Goal: Obtain resource: Download file/media

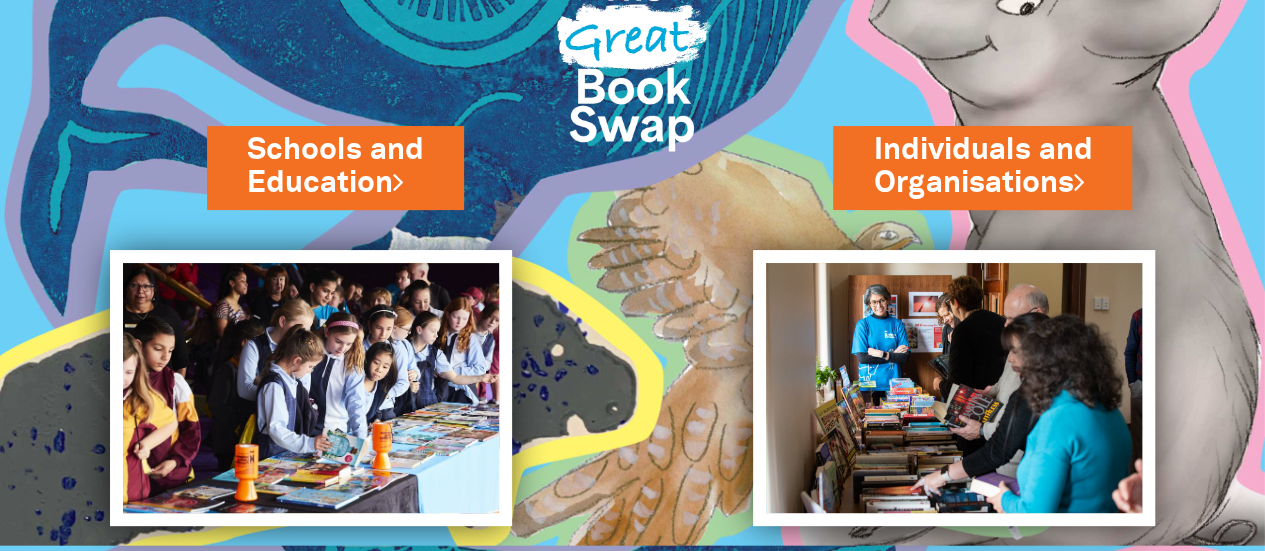
scroll to position [210, 0]
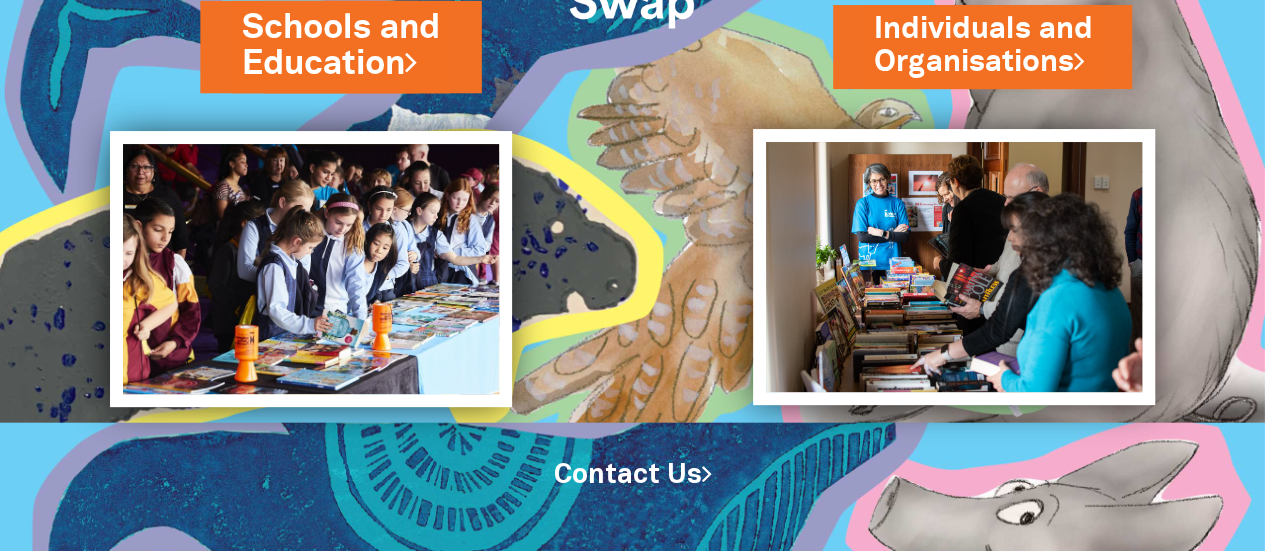
click at [350, 46] on link "Schools and Education" at bounding box center [340, 46] width 197 height 84
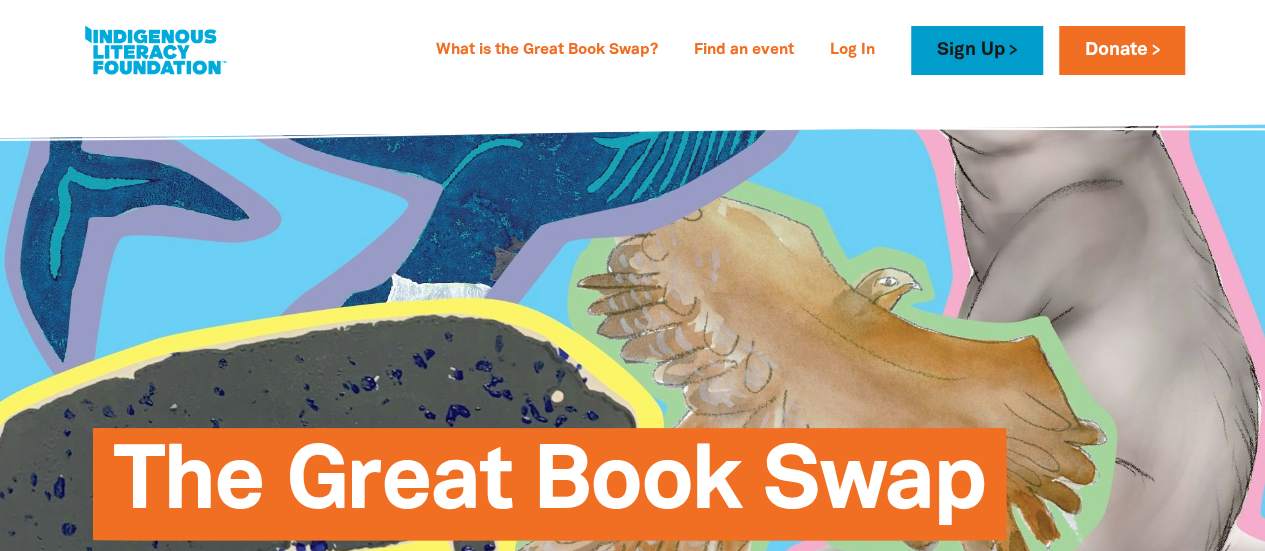
type input "Jennifer"
type input "Parsons"
type input "bushkindycoordinator@kindredearlyeducation.com.au"
type input "Kindred Early Education"
select select "early-learning"
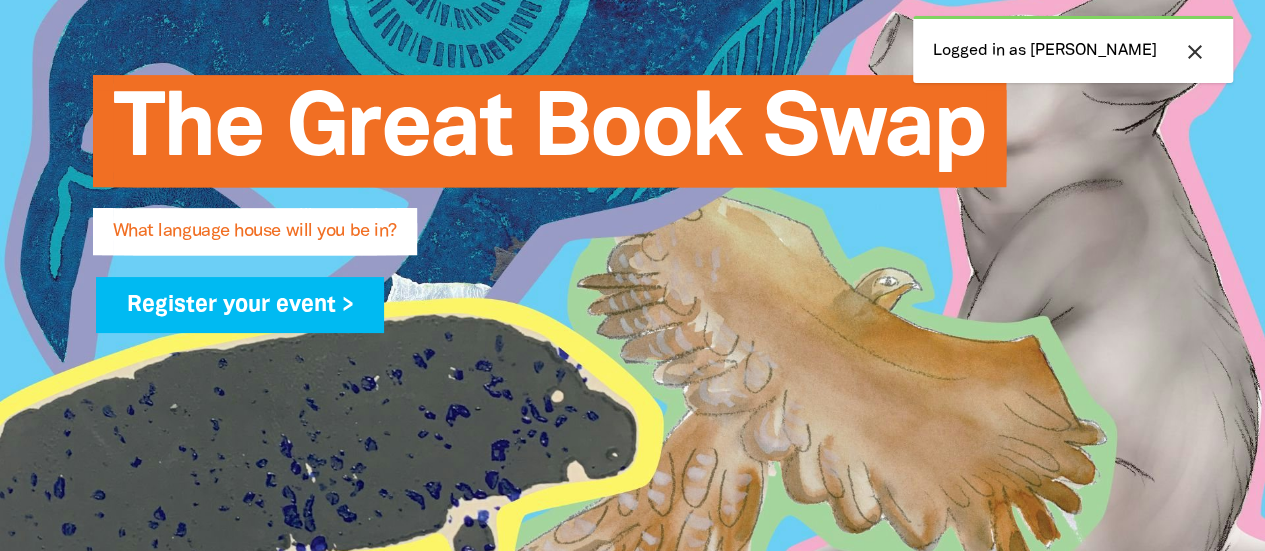
scroll to position [300, 0]
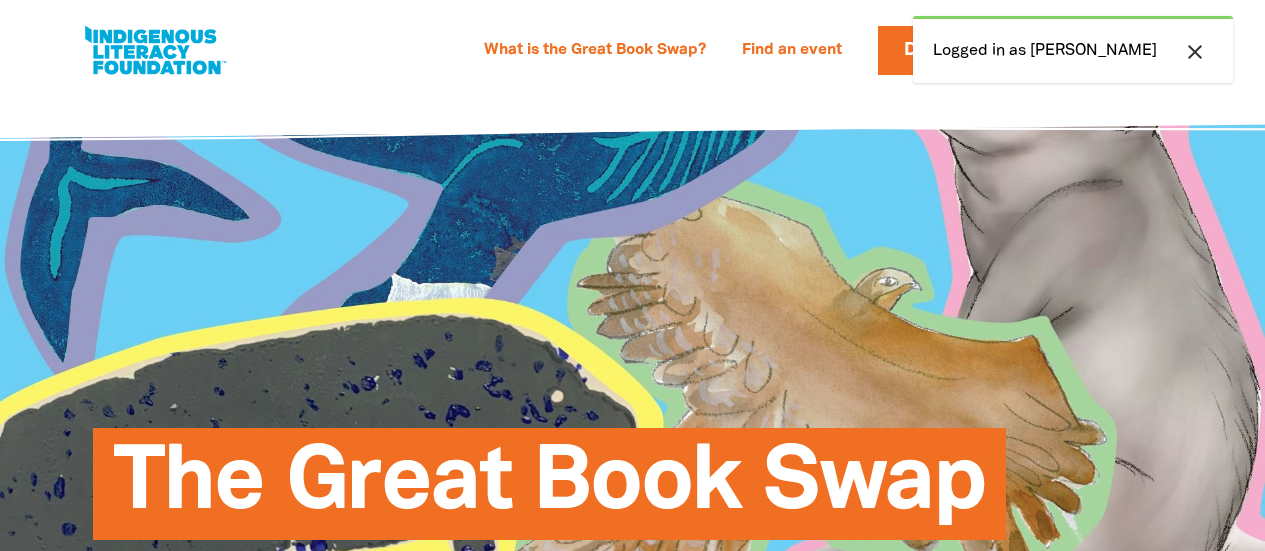
select select "early-learning"
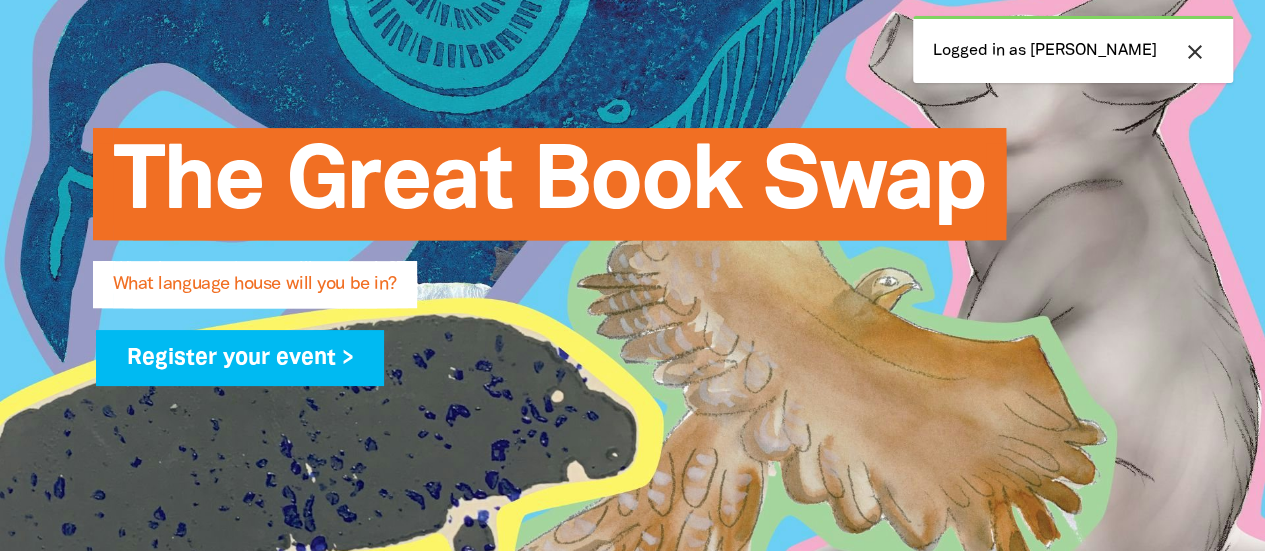
click at [981, 56] on div "close Logged in as Jennifer" at bounding box center [1073, 49] width 320 height 67
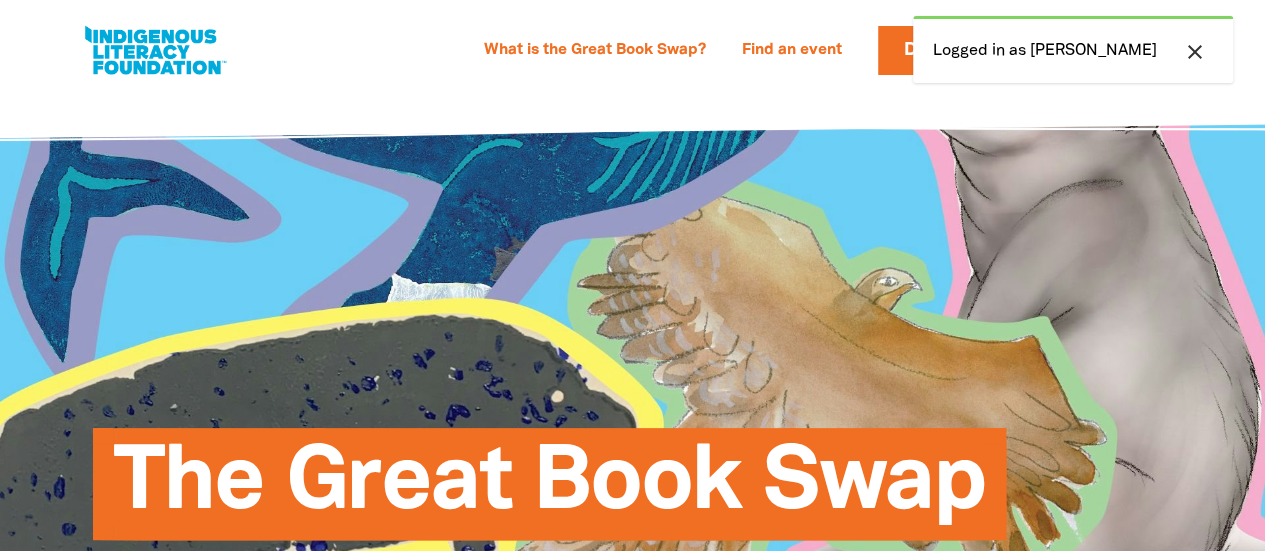
click at [1195, 48] on icon "close" at bounding box center [1195, 52] width 24 height 24
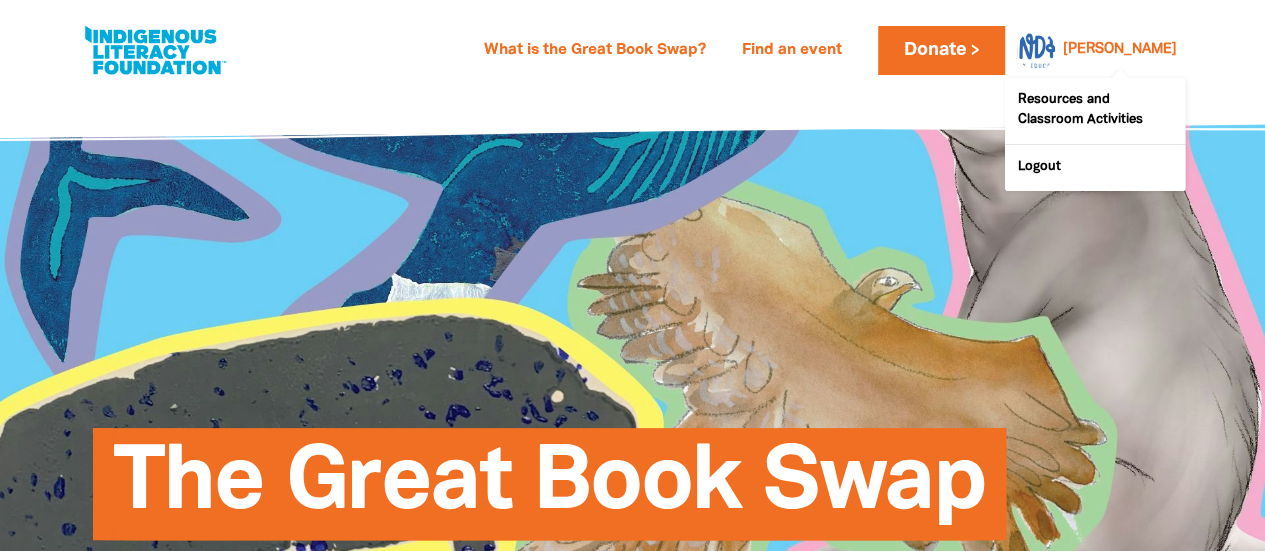
click at [1164, 51] on link "Jennifer" at bounding box center [1120, 50] width 114 height 14
click at [1094, 102] on link "Resources and Classroom Activities" at bounding box center [1095, 111] width 180 height 66
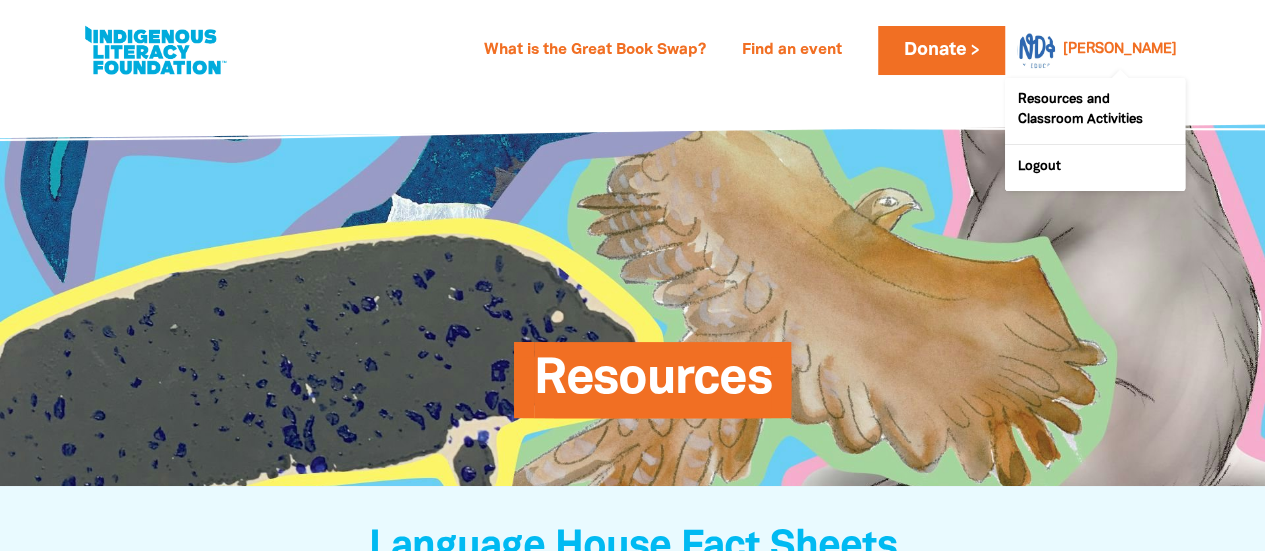
click at [1132, 43] on link "Jennifer" at bounding box center [1120, 50] width 114 height 14
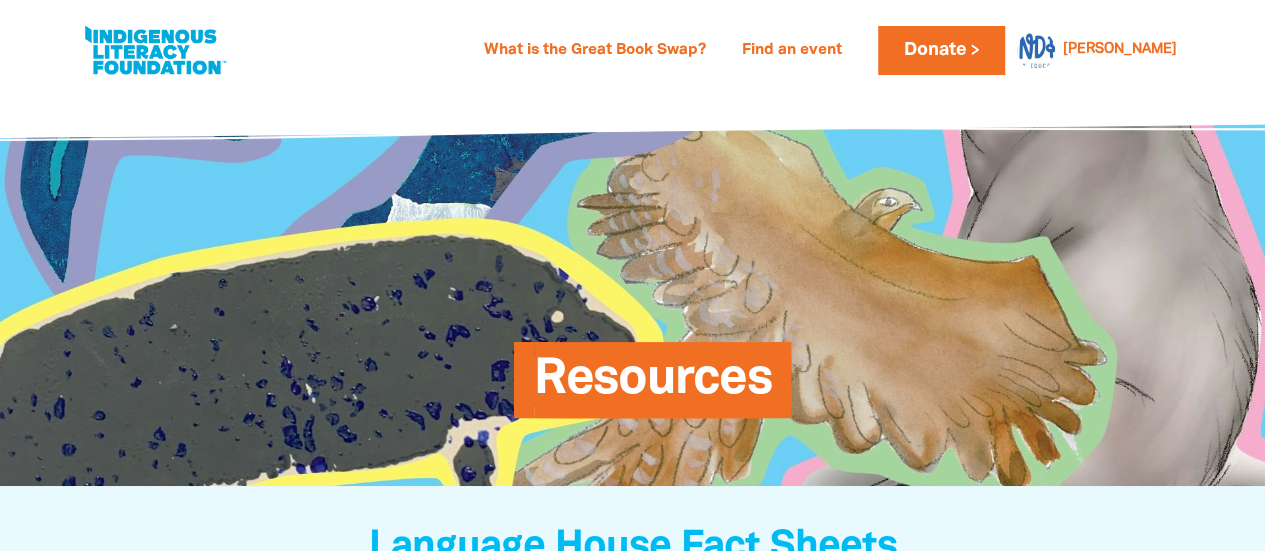
click at [153, 64] on link at bounding box center [155, 50] width 150 height 61
select select "early-learning"
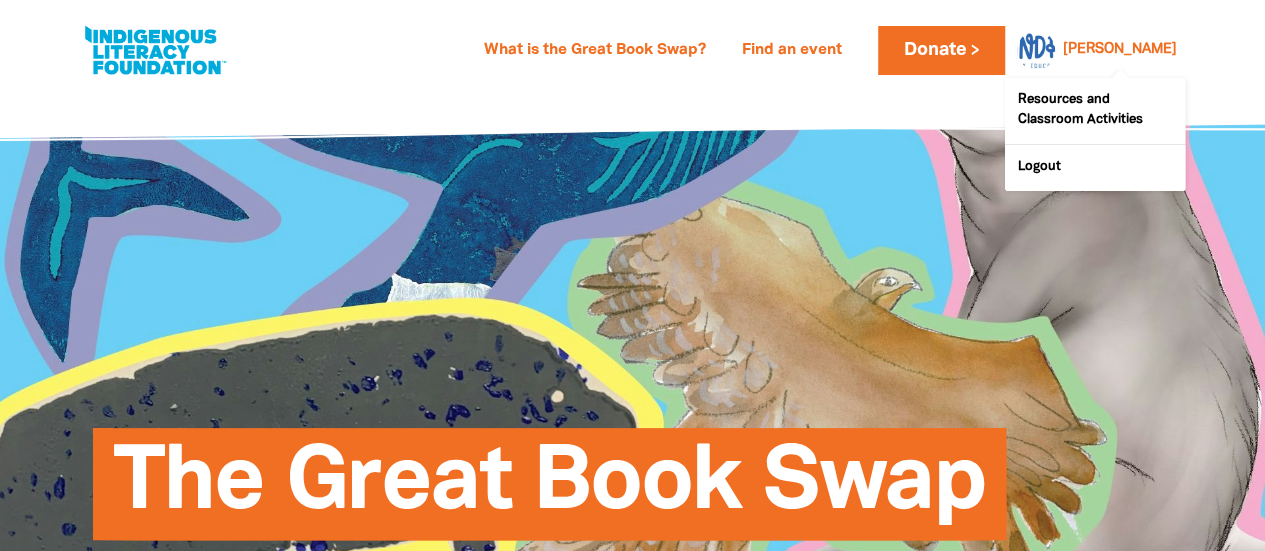
click at [1123, 36] on div "[PERSON_NAME]" at bounding box center [1120, 50] width 130 height 30
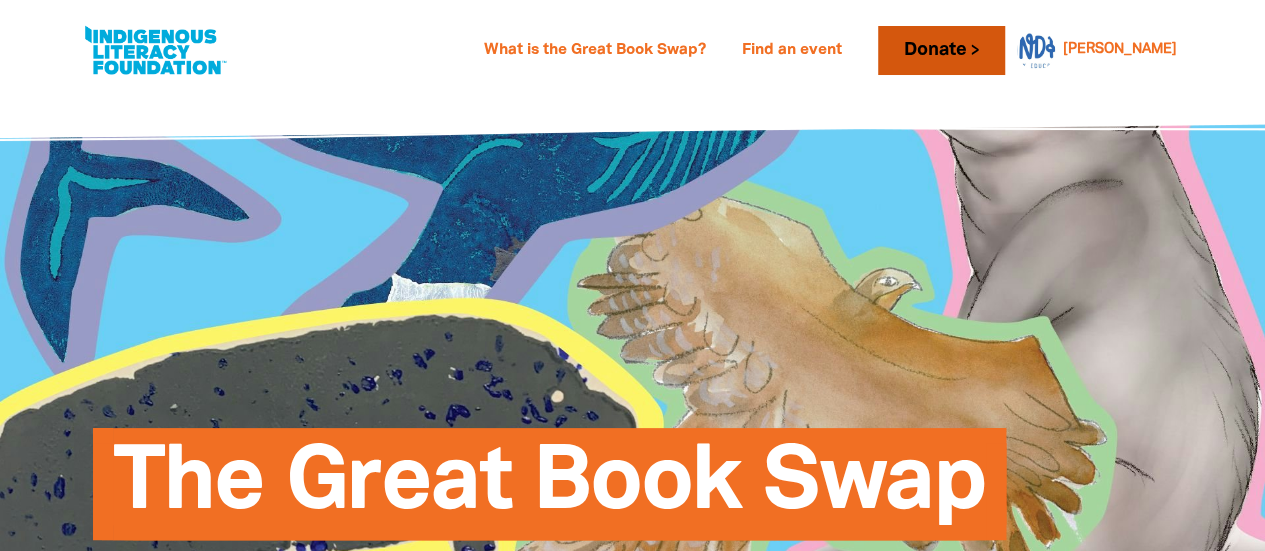
click at [973, 47] on link "Donate" at bounding box center [941, 50] width 126 height 49
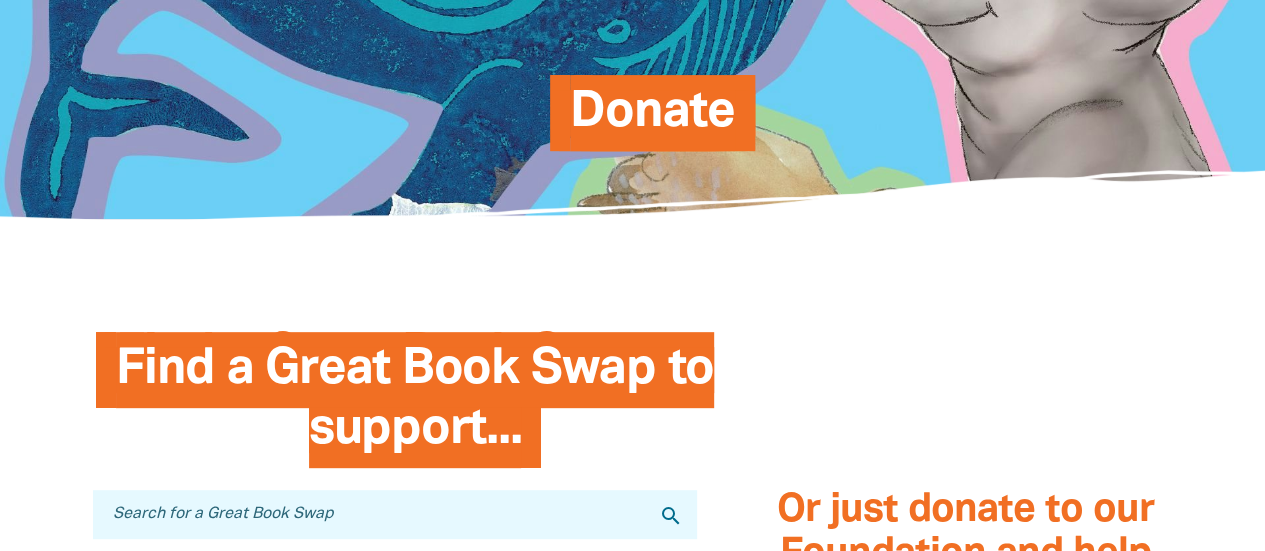
scroll to position [500, 0]
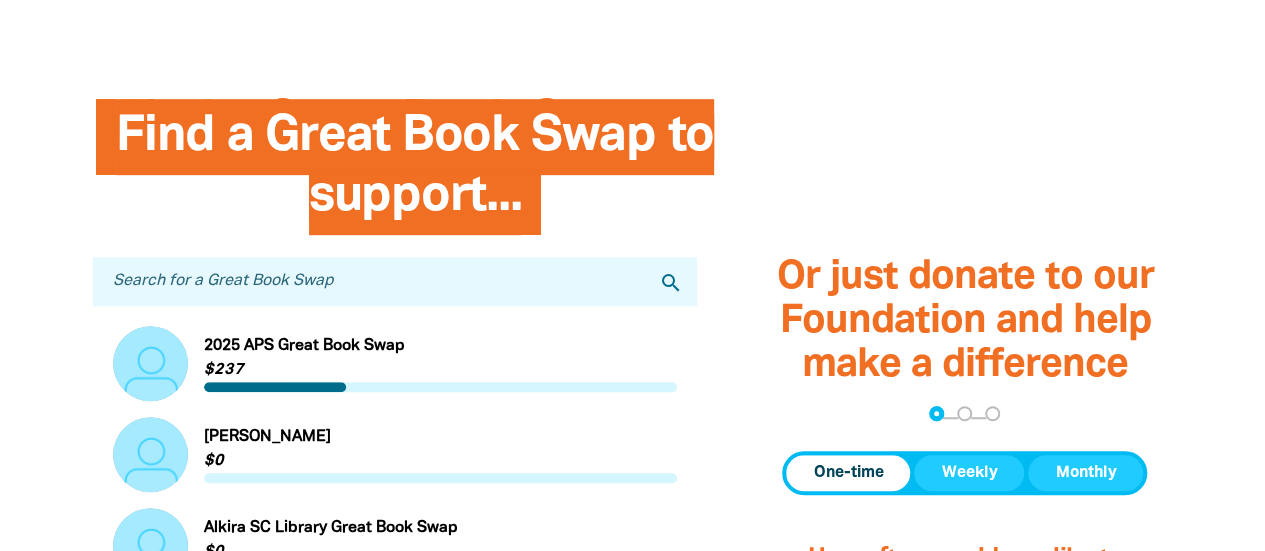
click at [382, 281] on input "Search for a Great Book Swap" at bounding box center [395, 281] width 605 height 49
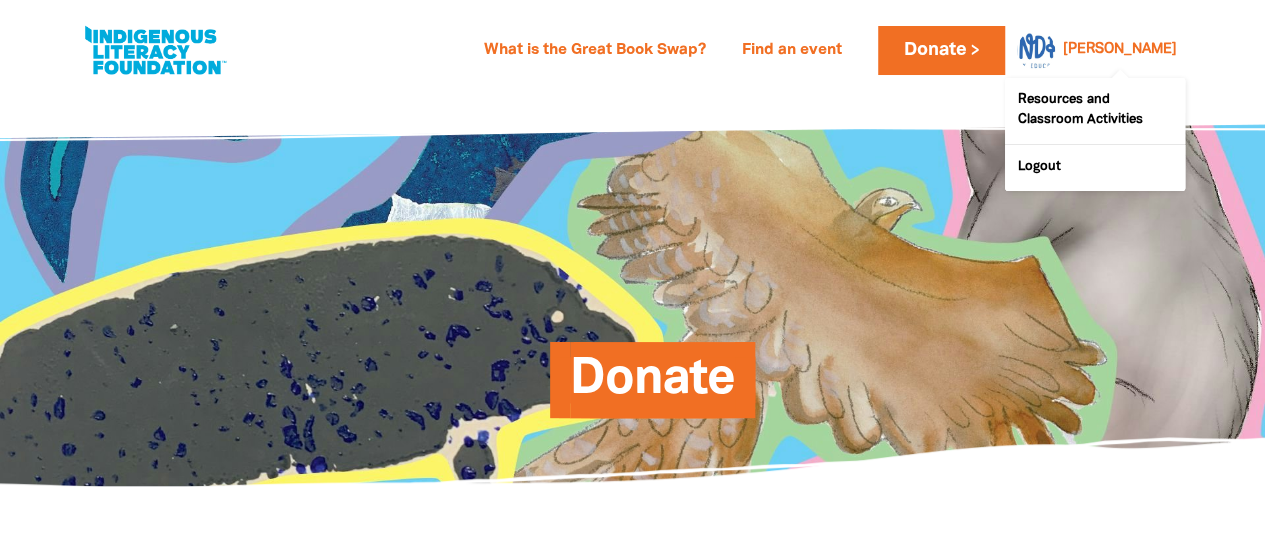
click at [1122, 50] on link "[PERSON_NAME]" at bounding box center [1120, 50] width 114 height 14
click at [1160, 45] on link "[PERSON_NAME]" at bounding box center [1120, 50] width 114 height 14
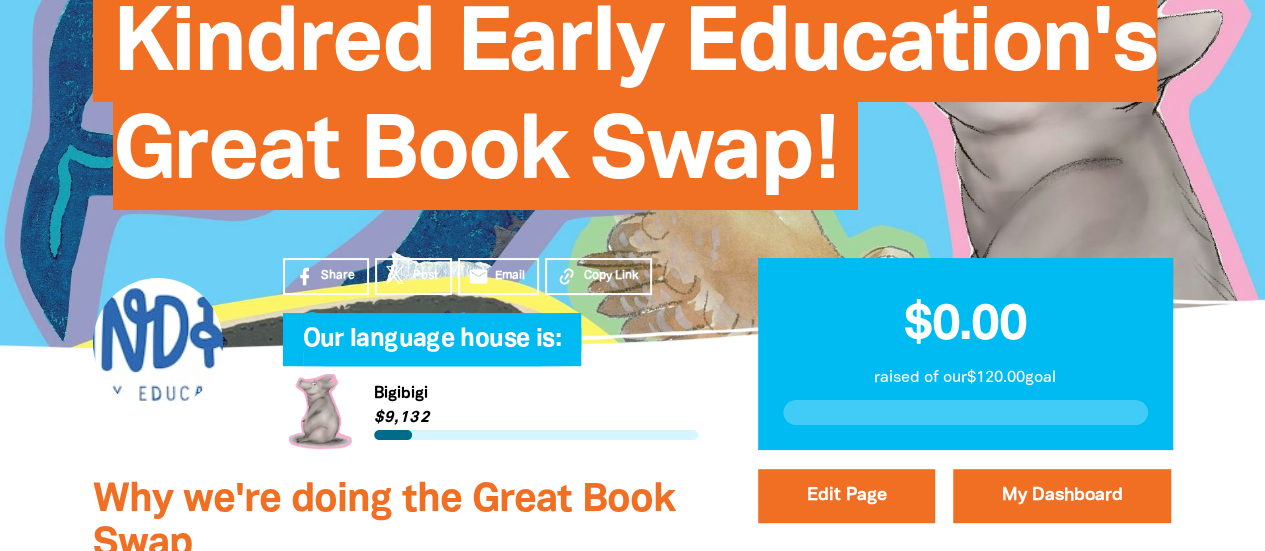
scroll to position [300, 0]
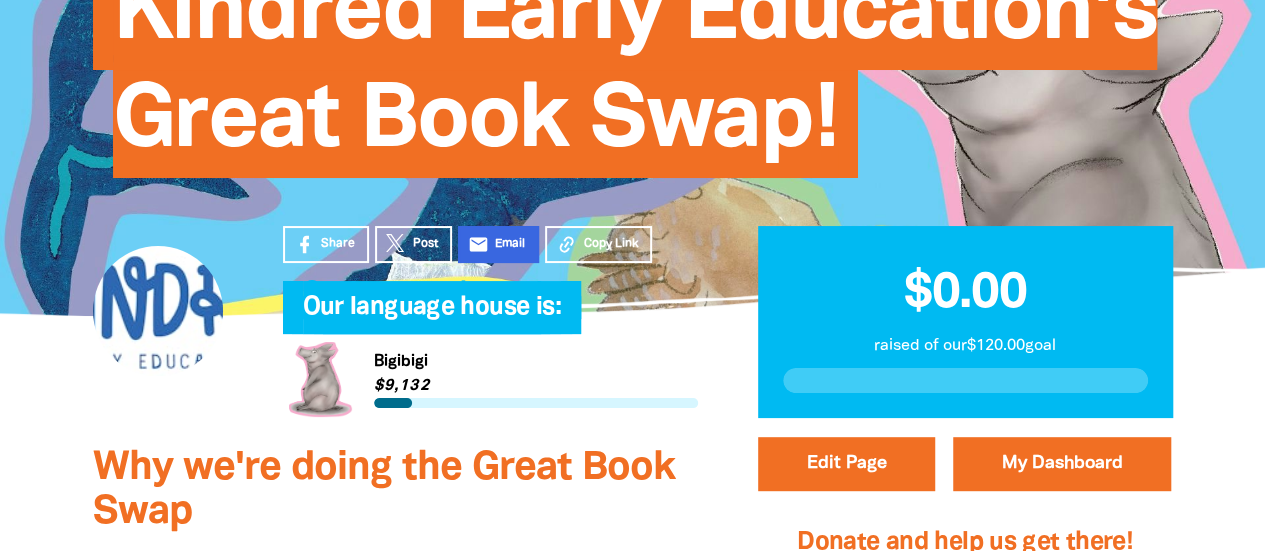
click at [478, 243] on icon "email" at bounding box center [478, 244] width 21 height 21
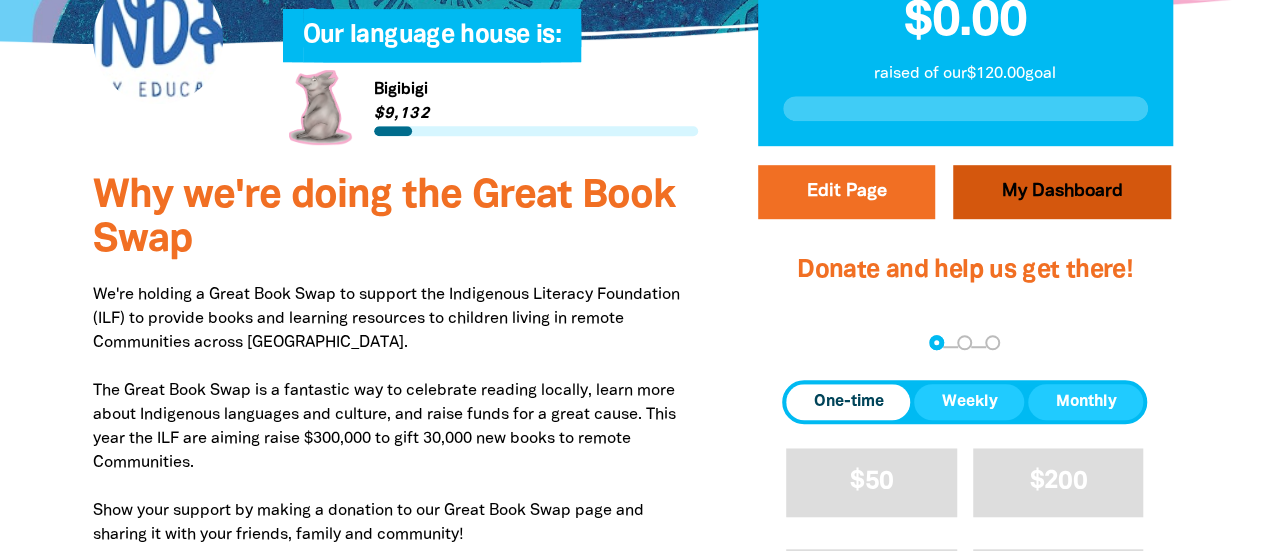
scroll to position [600, 0]
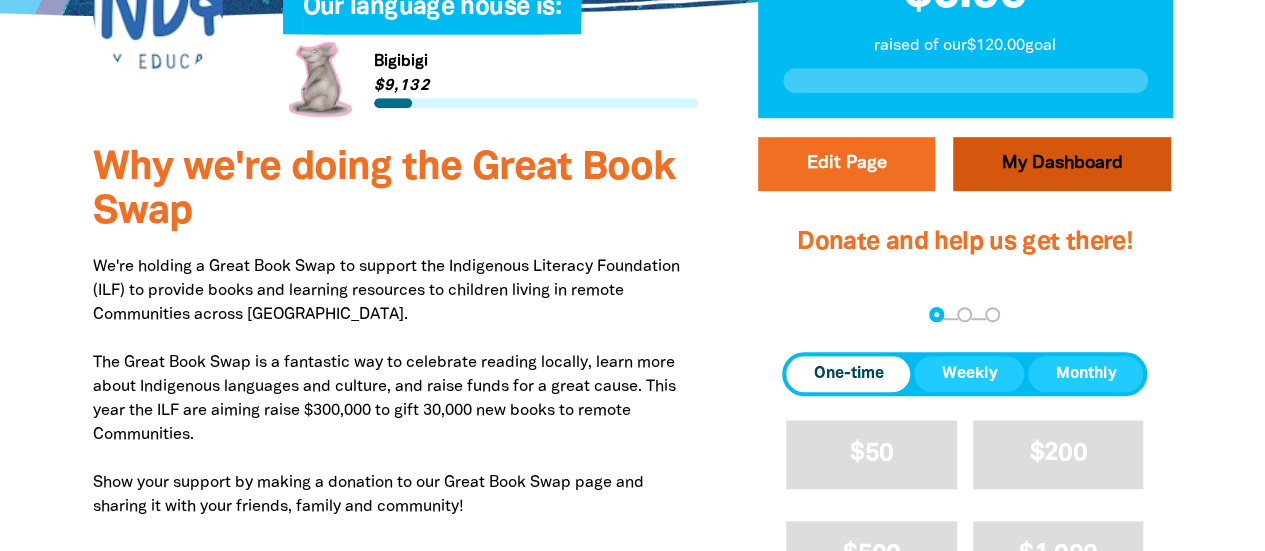
click at [1082, 160] on link "My Dashboard" at bounding box center [1062, 164] width 218 height 54
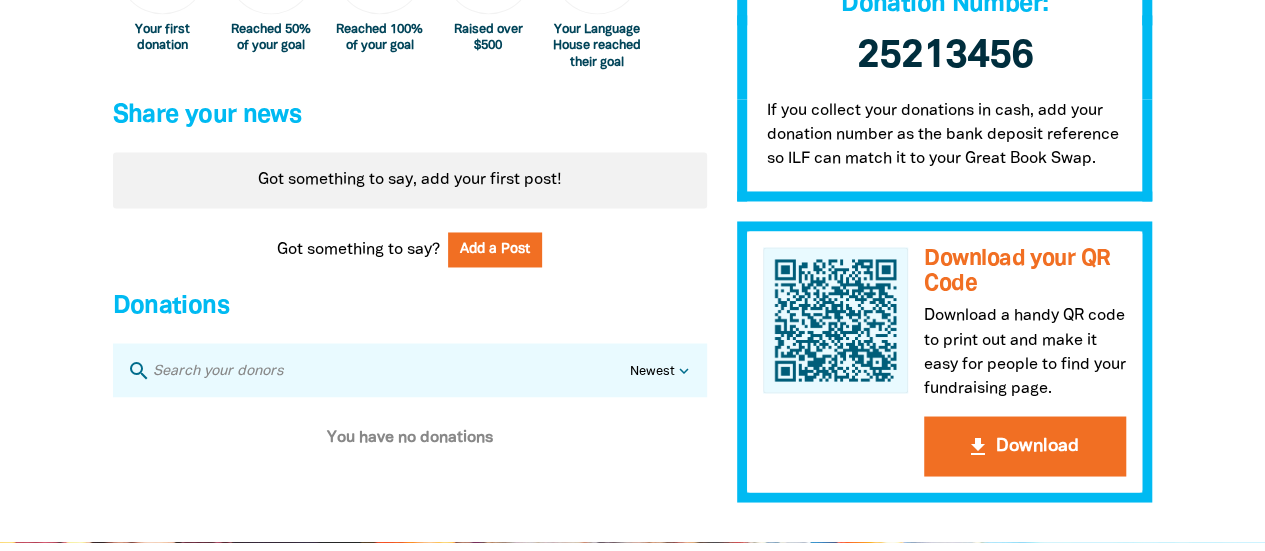
scroll to position [1300, 0]
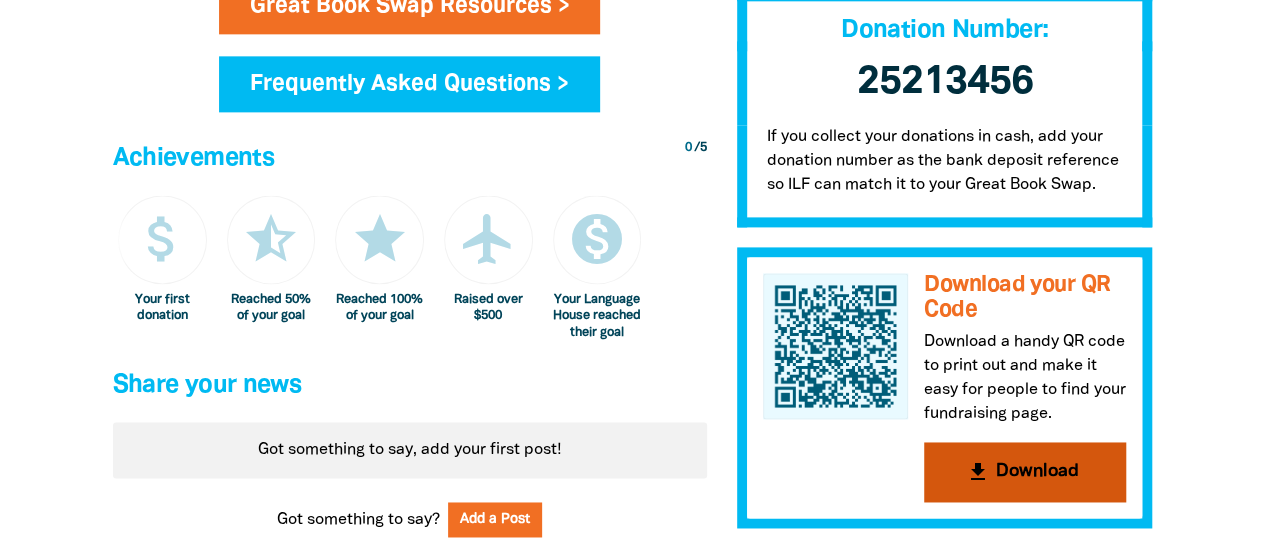
click at [1029, 457] on button "get_app Download" at bounding box center [1025, 473] width 202 height 60
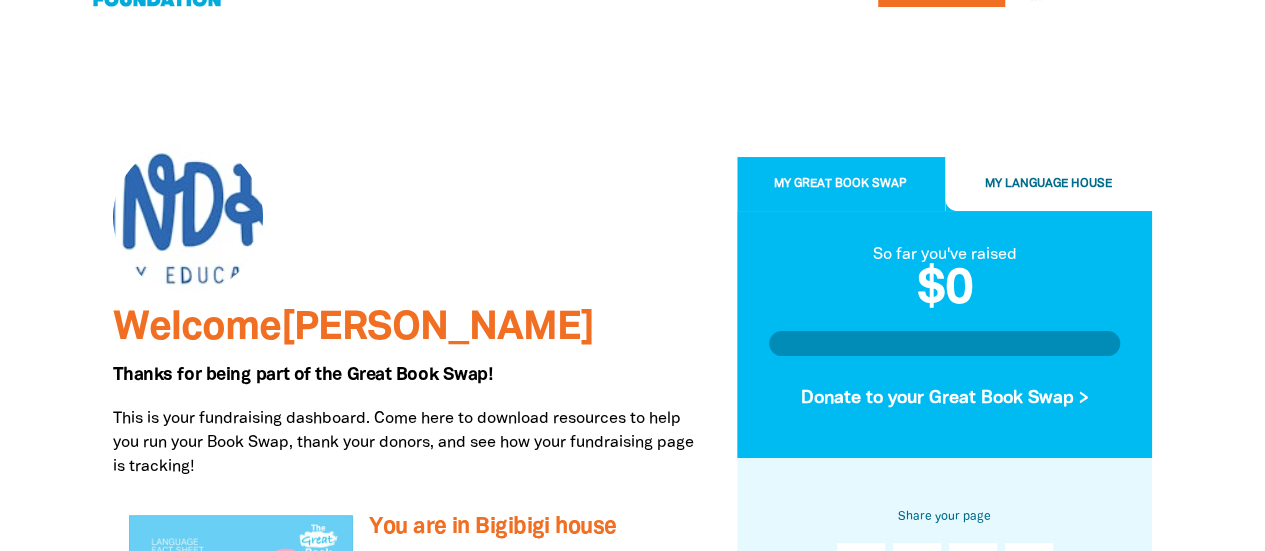
scroll to position [100, 0]
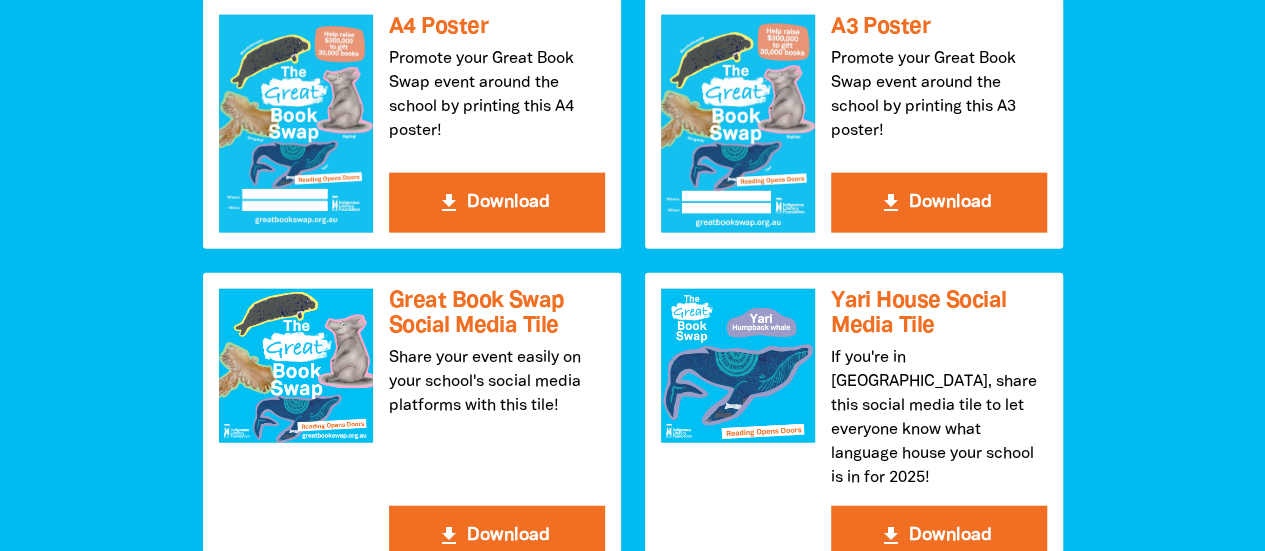
scroll to position [2099, 0]
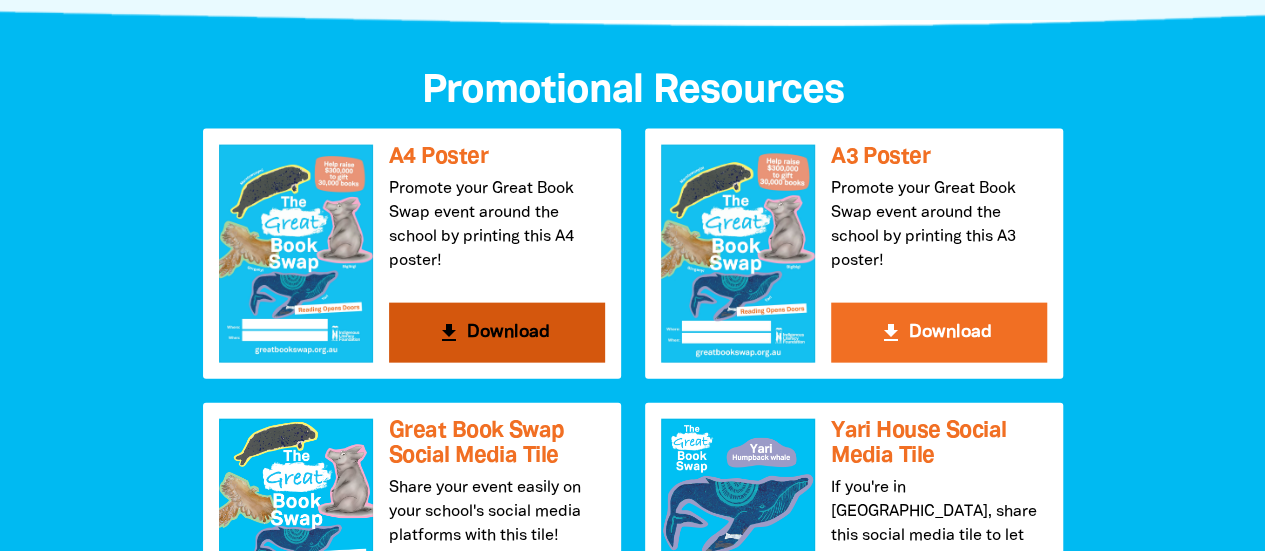
click at [489, 335] on button "get_app Download" at bounding box center [497, 333] width 216 height 60
click at [328, 231] on div at bounding box center [296, 254] width 154 height 218
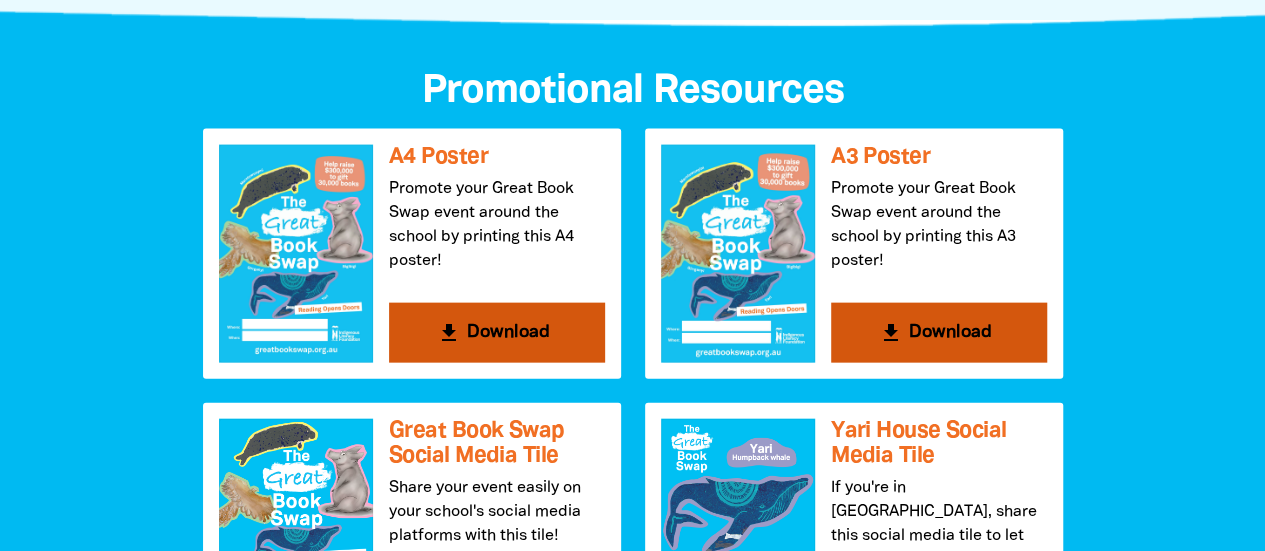
scroll to position [1600, 0]
